Goal: Find specific page/section: Find specific page/section

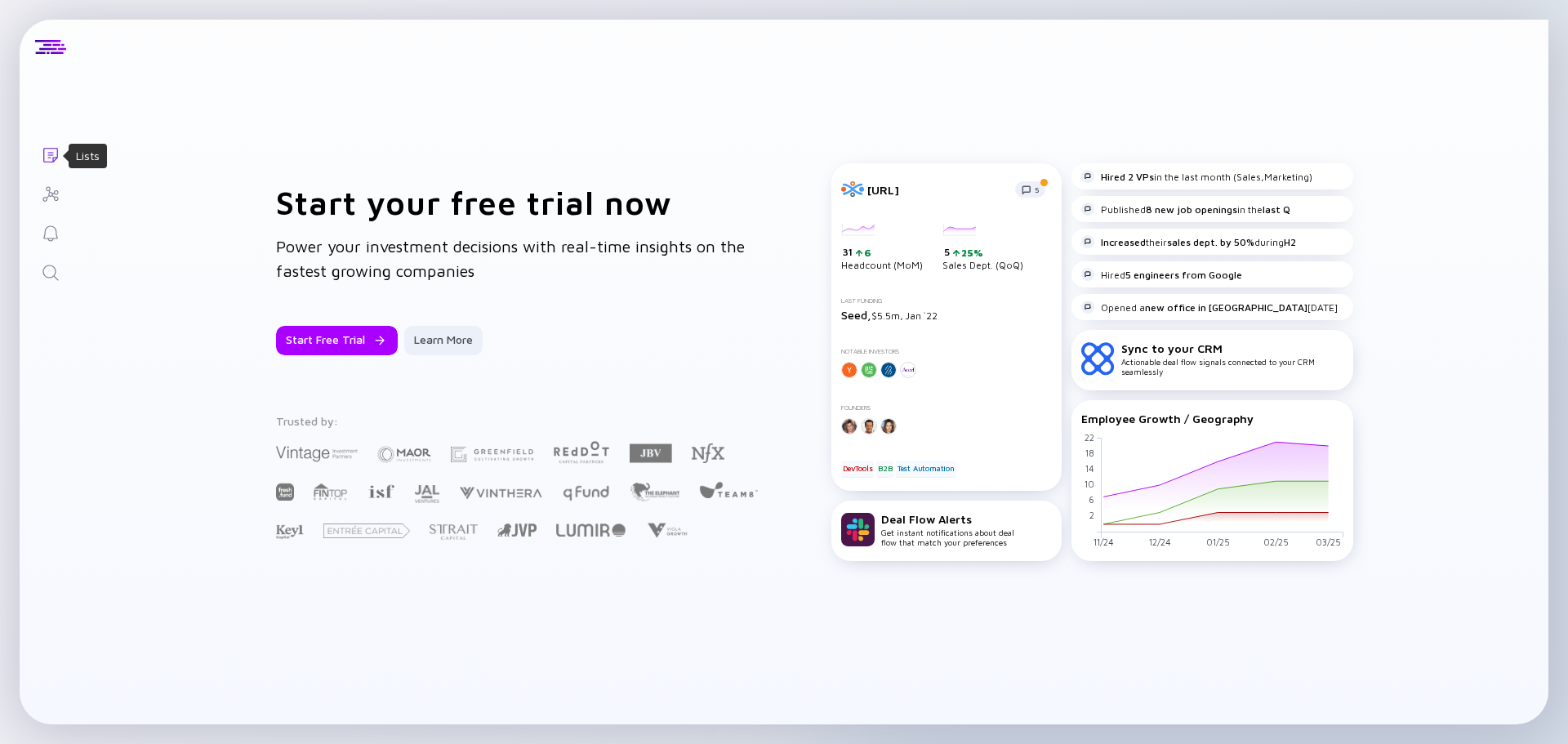
click at [49, 148] on icon "Lists" at bounding box center [51, 155] width 15 height 15
click at [55, 52] on div at bounding box center [51, 48] width 31 height 15
click at [50, 270] on icon "Search" at bounding box center [50, 272] width 19 height 19
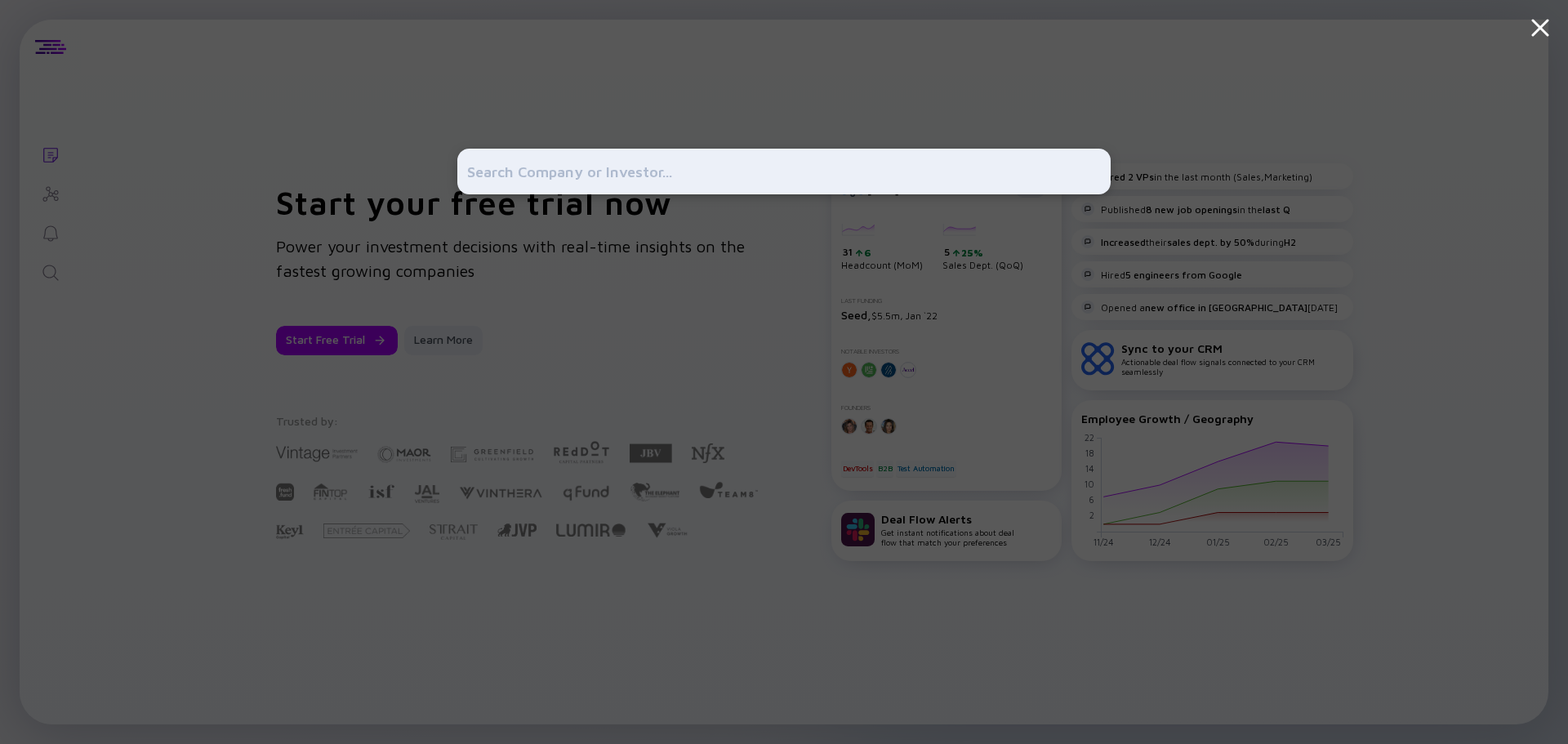
click at [244, 194] on div at bounding box center [784, 372] width 1568 height 744
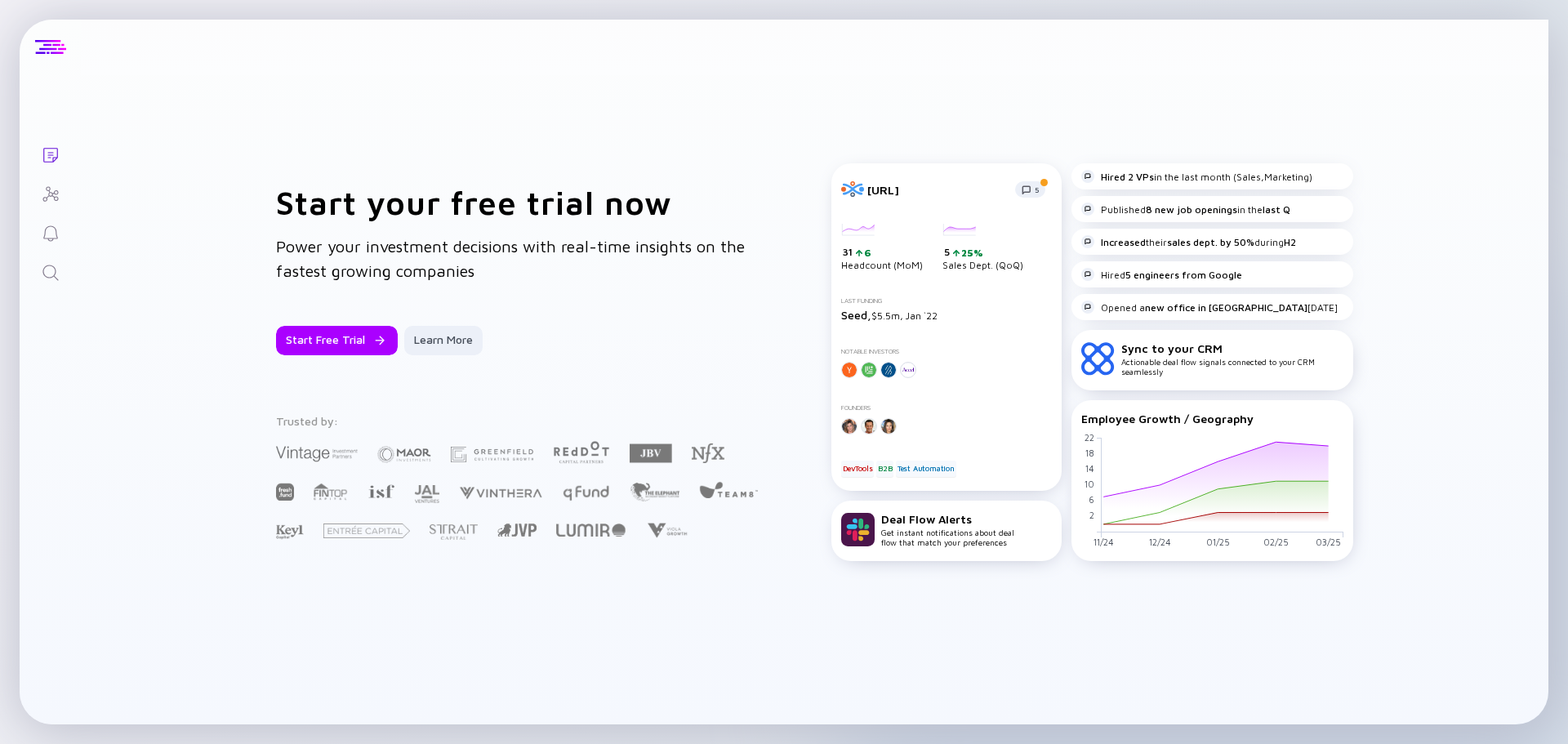
click at [47, 52] on div at bounding box center [51, 48] width 31 height 15
click at [336, 338] on div "Start Free Trial" at bounding box center [337, 340] width 121 height 29
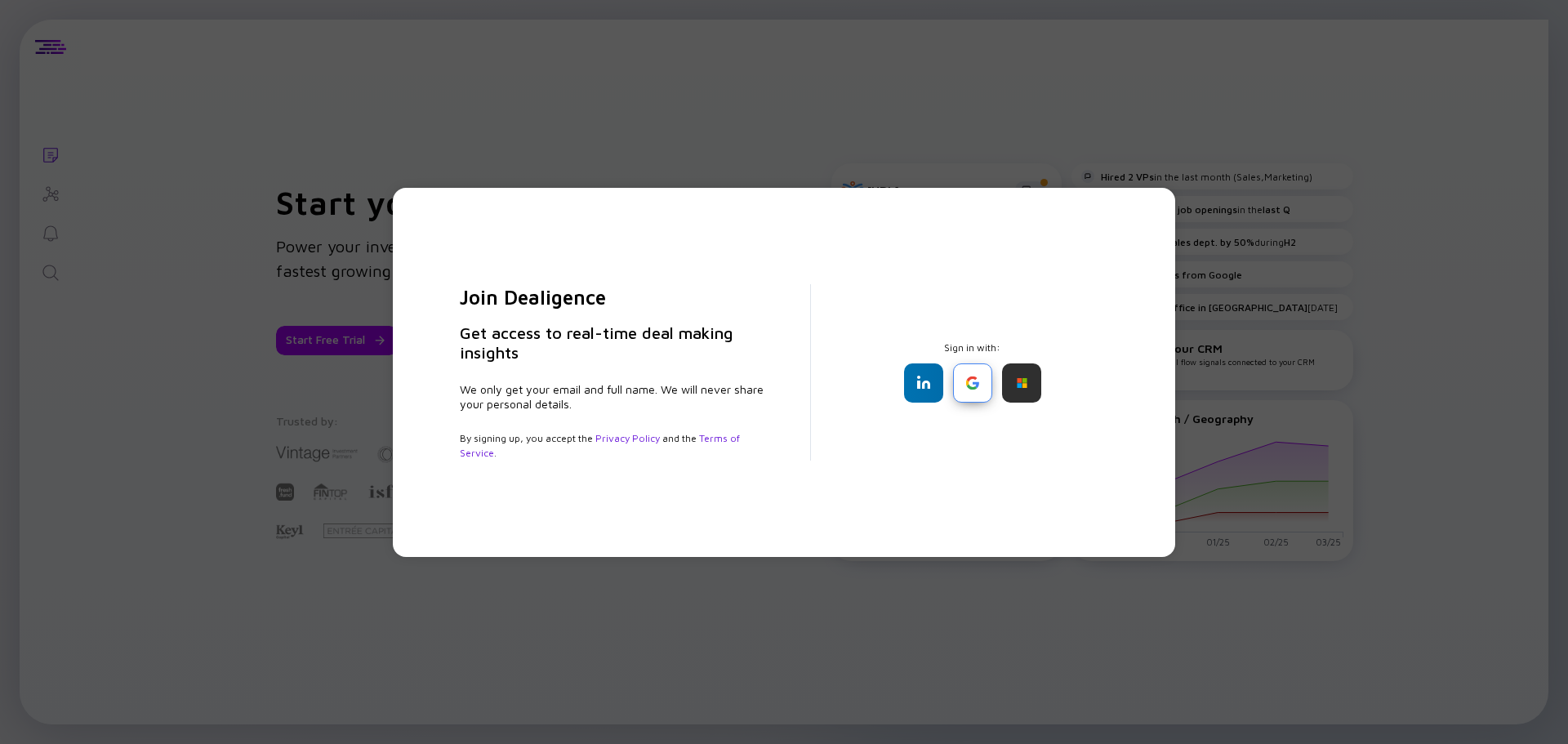
click at [964, 385] on div at bounding box center [972, 383] width 40 height 40
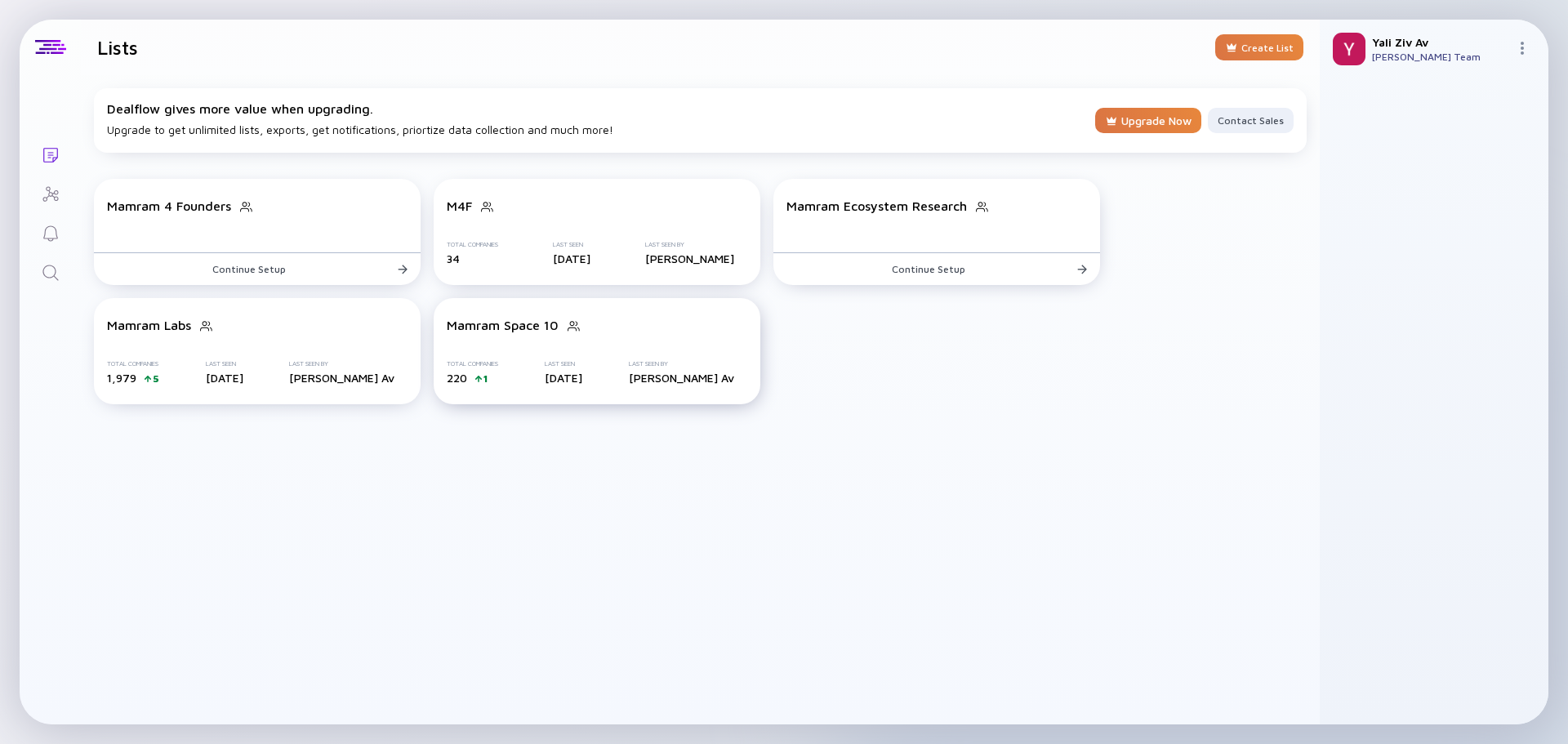
click at [546, 340] on div "Mamram Space 10 Total Companies 220 1 Last Seen [DATE] Last Seen By [PERSON_NAM…" at bounding box center [596, 350] width 326 height 106
